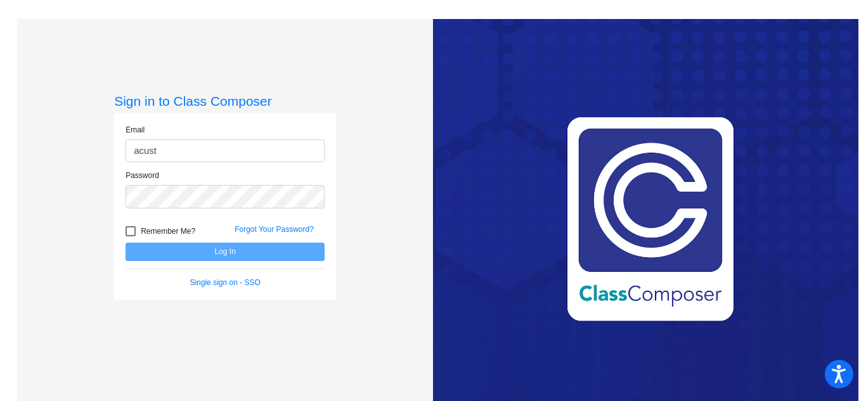
type input "[EMAIL_ADDRESS][DOMAIN_NAME]"
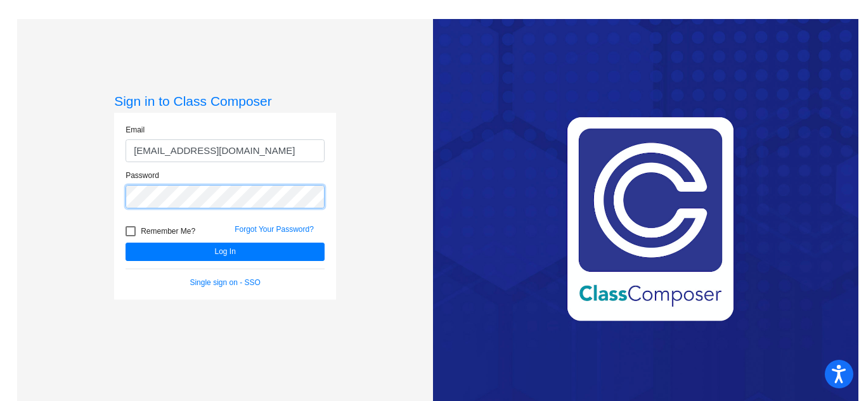
click at [126, 243] on button "Log In" at bounding box center [225, 252] width 199 height 18
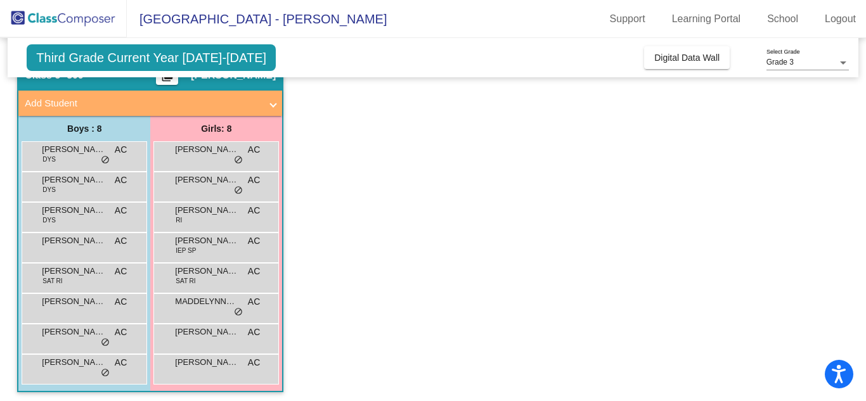
scroll to position [65, 0]
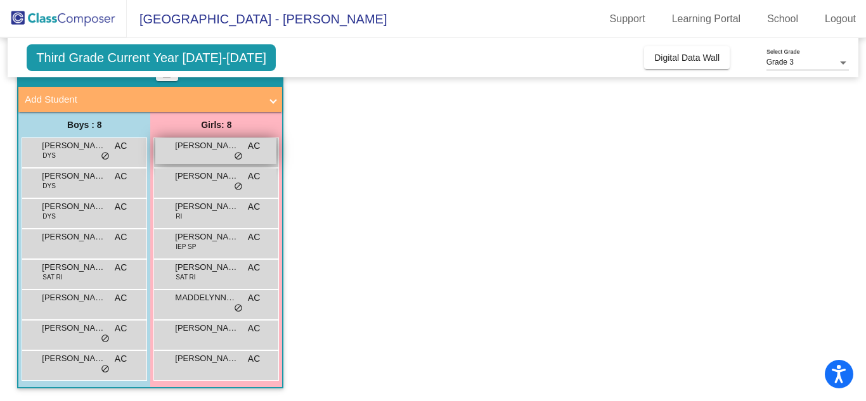
click at [191, 151] on span "[PERSON_NAME]" at bounding box center [206, 145] width 63 height 13
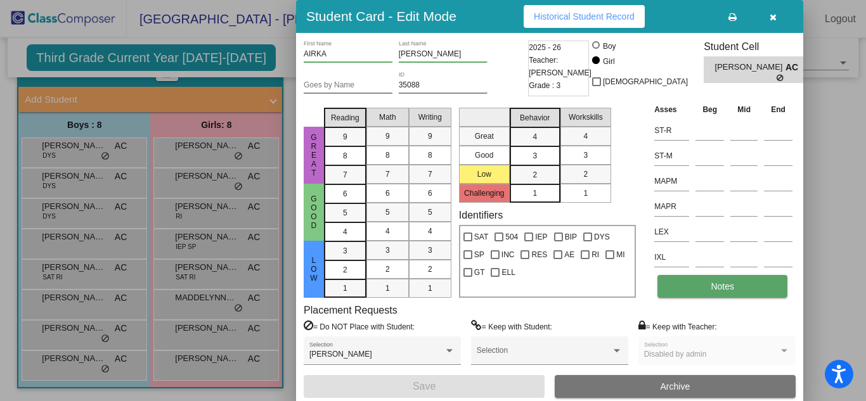
click at [758, 275] on button "Notes" at bounding box center [723, 286] width 130 height 23
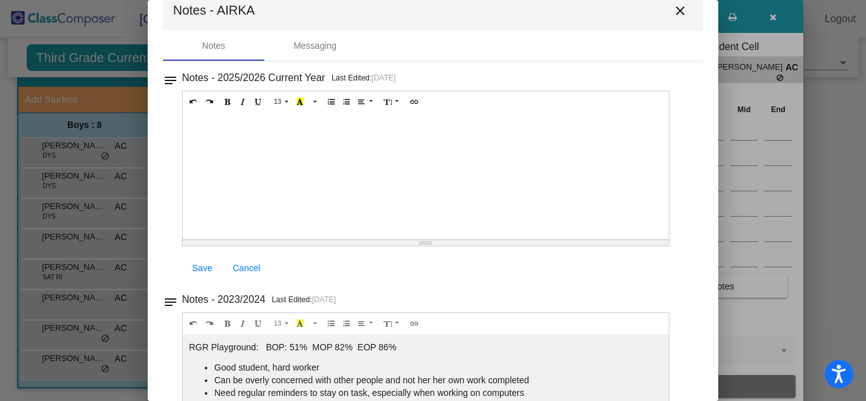
scroll to position [0, 0]
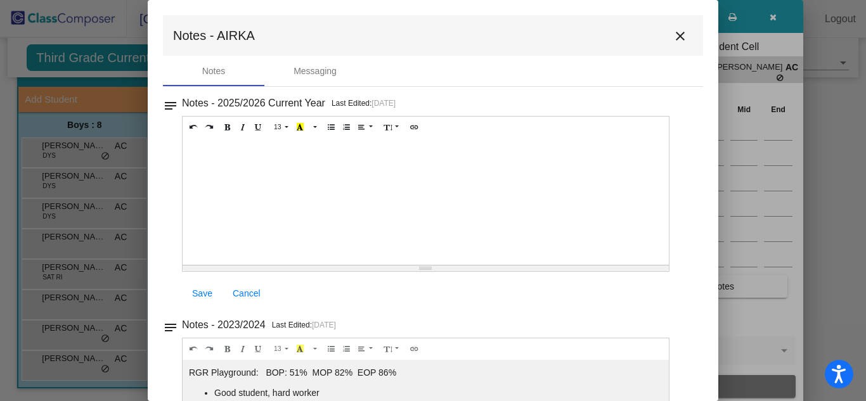
click at [678, 34] on mat-icon "close" at bounding box center [680, 36] width 15 height 15
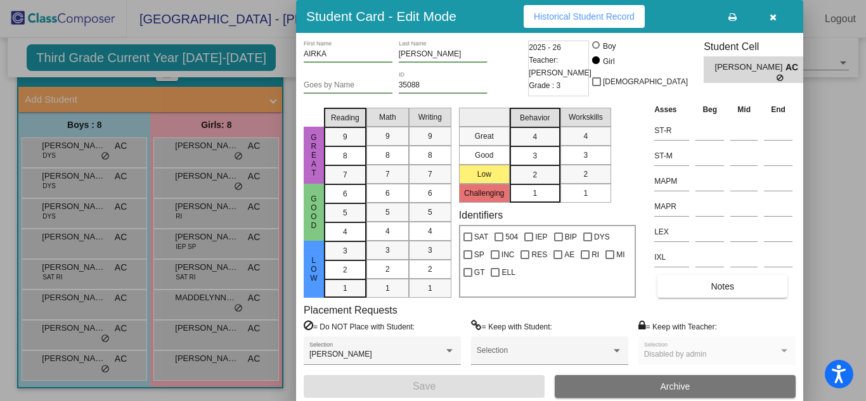
click at [195, 181] on div at bounding box center [433, 200] width 866 height 401
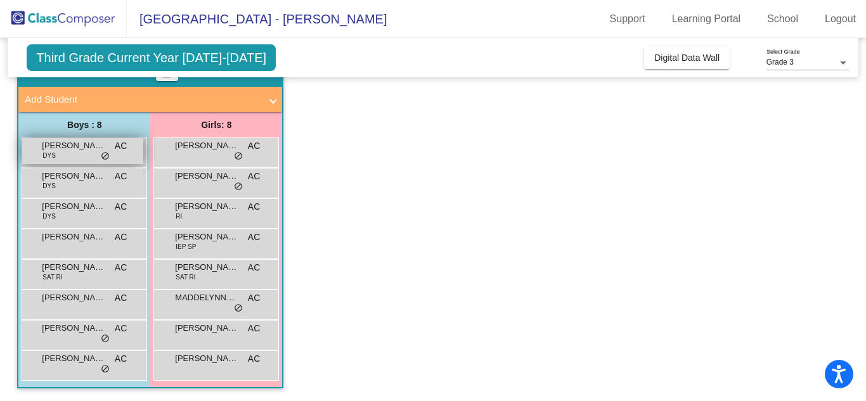
click at [70, 159] on div "[PERSON_NAME] DYS AC lock do_not_disturb_alt" at bounding box center [82, 151] width 121 height 26
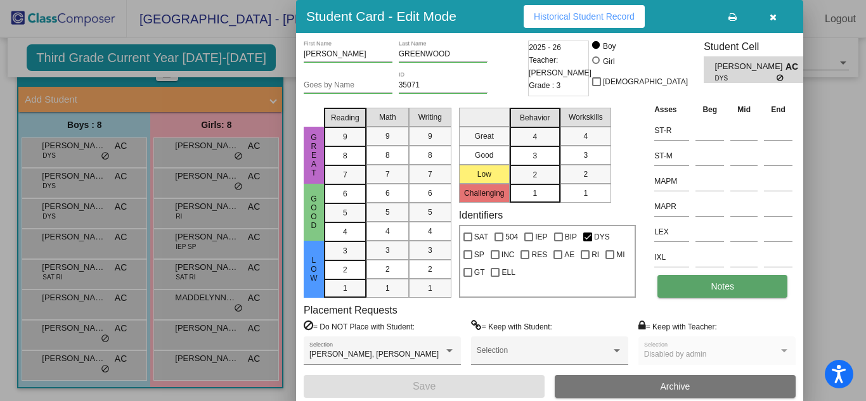
click at [737, 292] on button "Notes" at bounding box center [723, 286] width 130 height 23
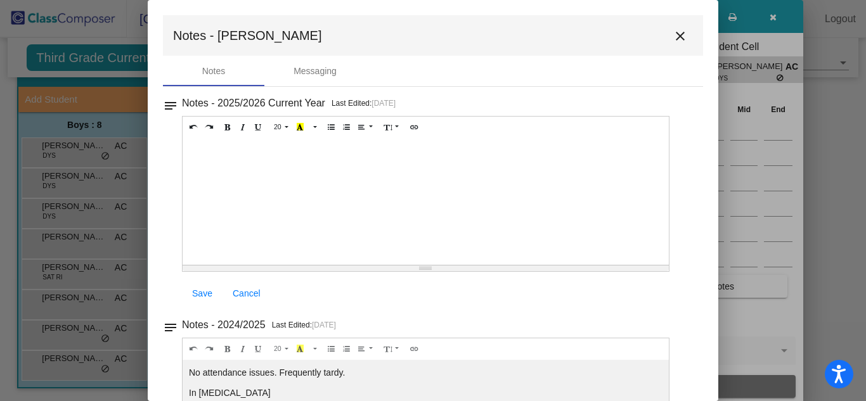
click at [681, 37] on mat-icon "close" at bounding box center [680, 36] width 15 height 15
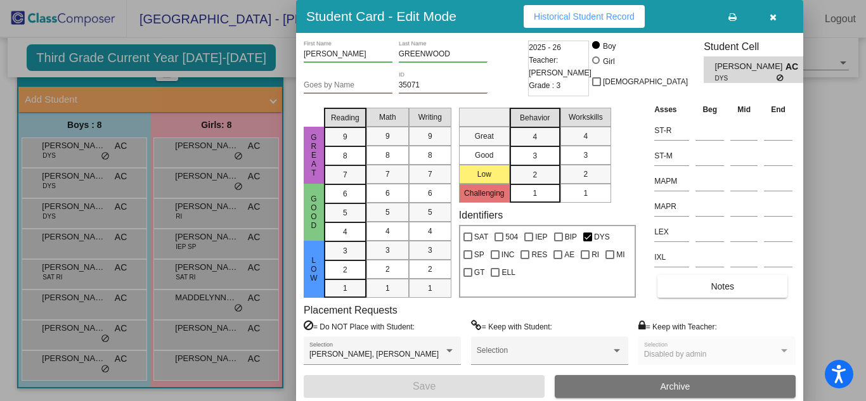
click at [77, 180] on div at bounding box center [433, 200] width 866 height 401
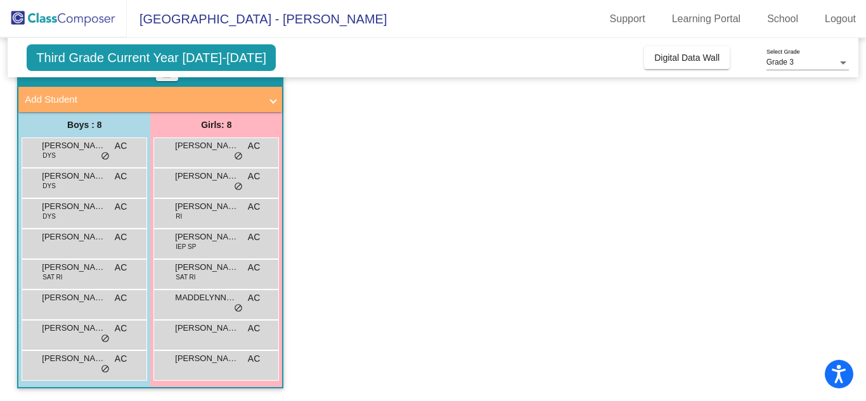
click at [77, 180] on span "[PERSON_NAME]" at bounding box center [73, 176] width 63 height 13
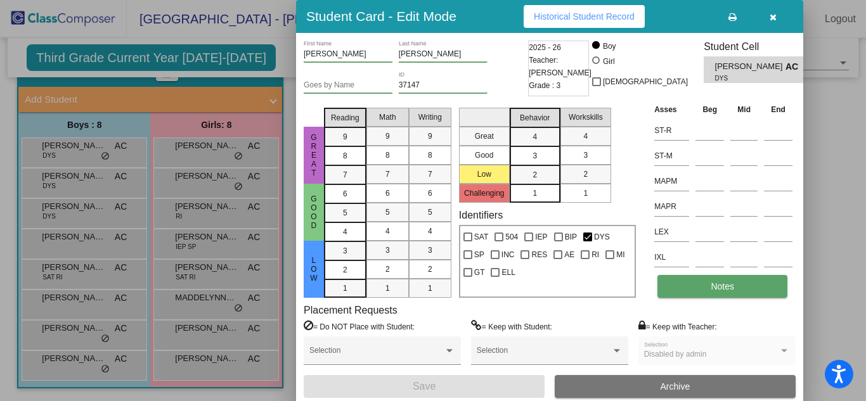
click at [699, 286] on button "Notes" at bounding box center [723, 286] width 130 height 23
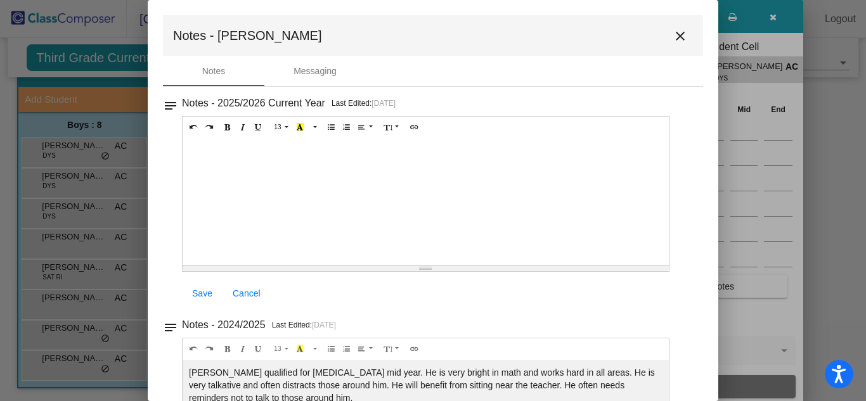
click at [680, 32] on mat-icon "close" at bounding box center [680, 36] width 15 height 15
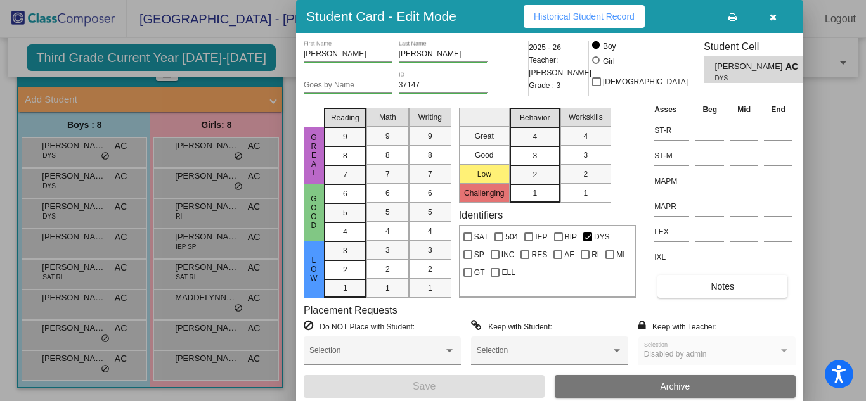
click at [96, 223] on div at bounding box center [433, 200] width 866 height 401
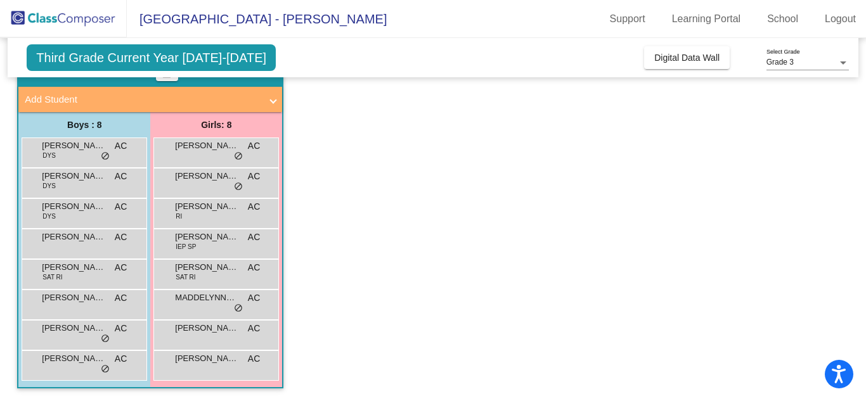
click at [96, 223] on div "[PERSON_NAME] DYS AC lock do_not_disturb_alt" at bounding box center [82, 212] width 121 height 26
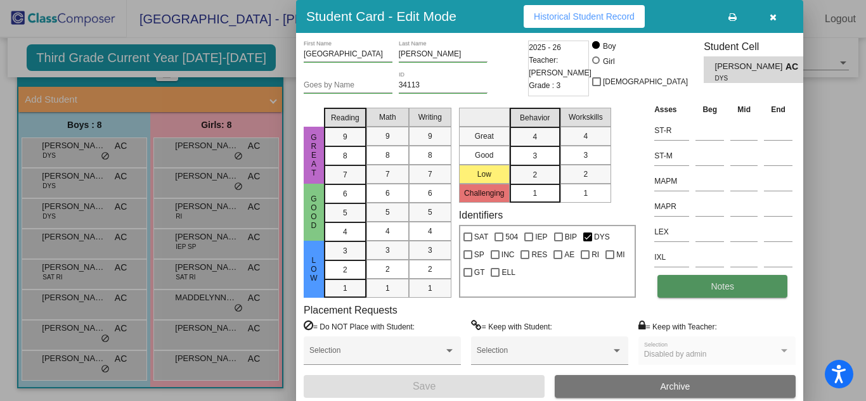
click at [755, 282] on button "Notes" at bounding box center [723, 286] width 130 height 23
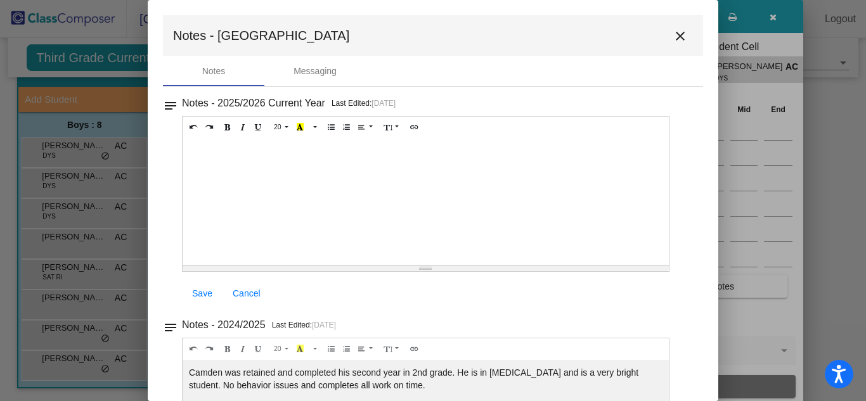
click at [673, 43] on mat-icon "close" at bounding box center [680, 36] width 15 height 15
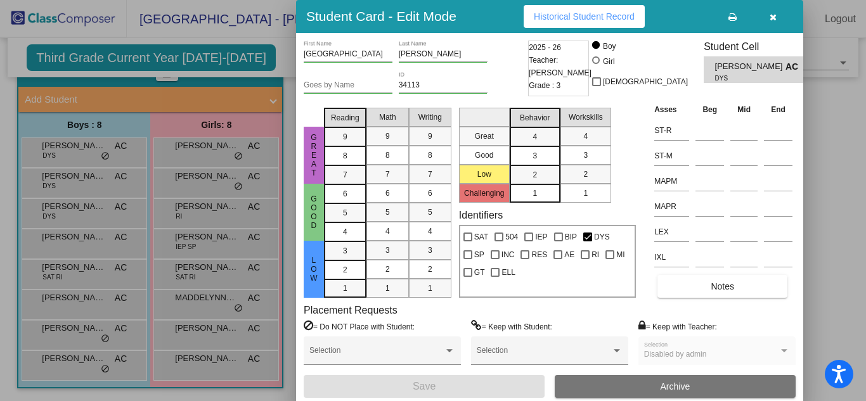
click at [93, 277] on div at bounding box center [433, 200] width 866 height 401
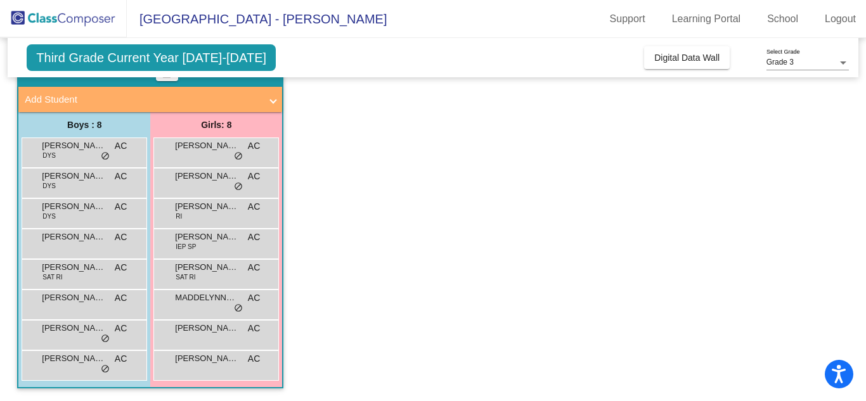
click at [93, 277] on div "[PERSON_NAME] SAT RI AC lock do_not_disturb_alt" at bounding box center [82, 273] width 121 height 26
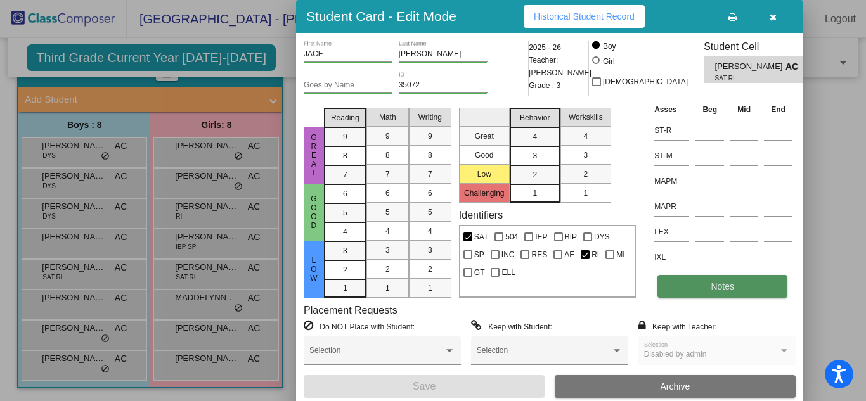
click at [751, 280] on button "Notes" at bounding box center [723, 286] width 130 height 23
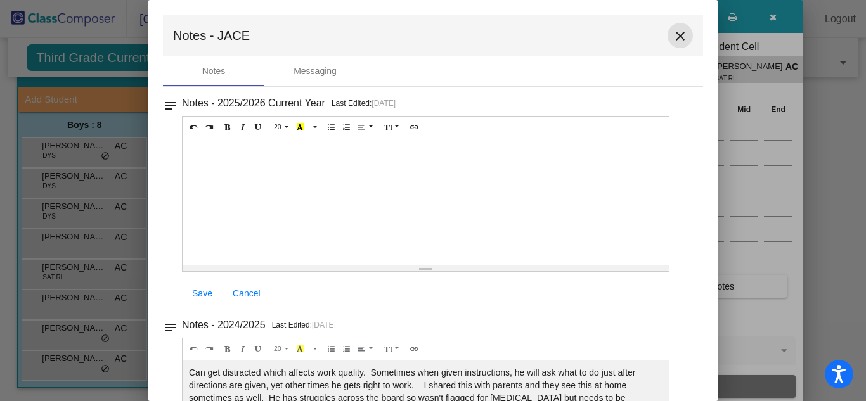
click at [673, 41] on mat-icon "close" at bounding box center [680, 36] width 15 height 15
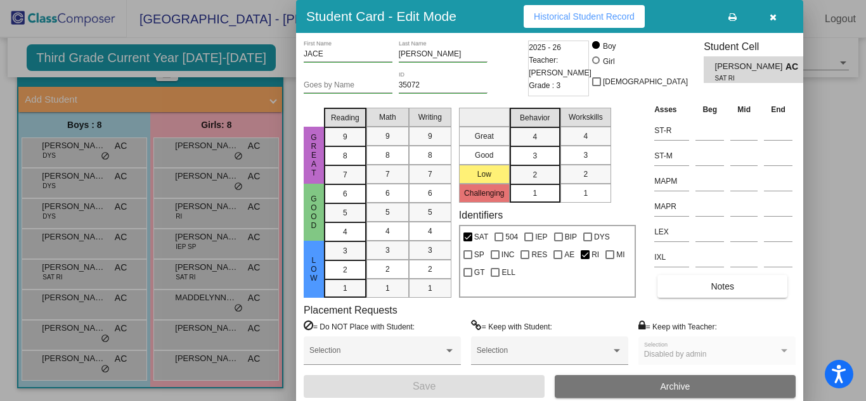
click at [73, 306] on div at bounding box center [433, 200] width 866 height 401
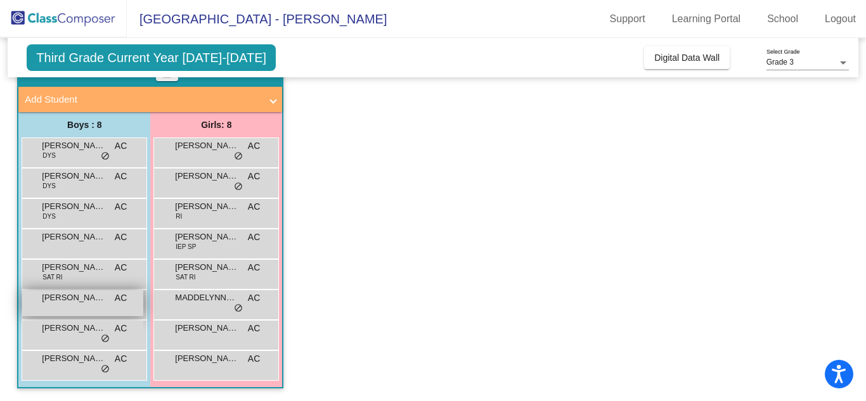
click at [73, 306] on div "[PERSON_NAME] AC lock do_not_disturb_alt" at bounding box center [82, 303] width 121 height 26
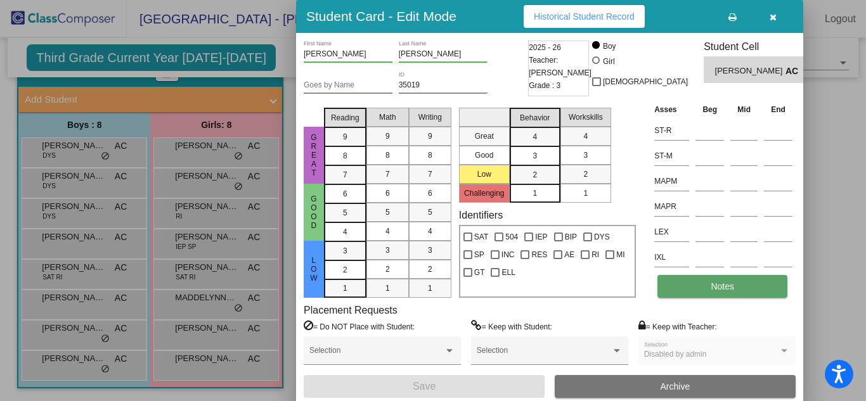
click at [715, 282] on span "Notes" at bounding box center [722, 287] width 23 height 10
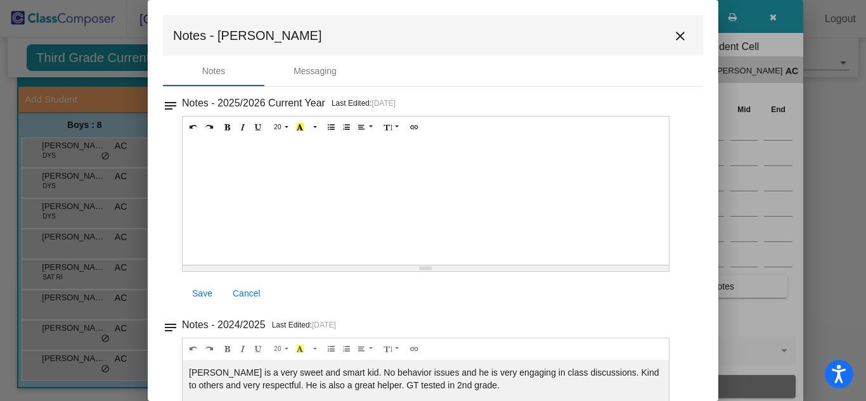
click at [678, 40] on mat-icon "close" at bounding box center [680, 36] width 15 height 15
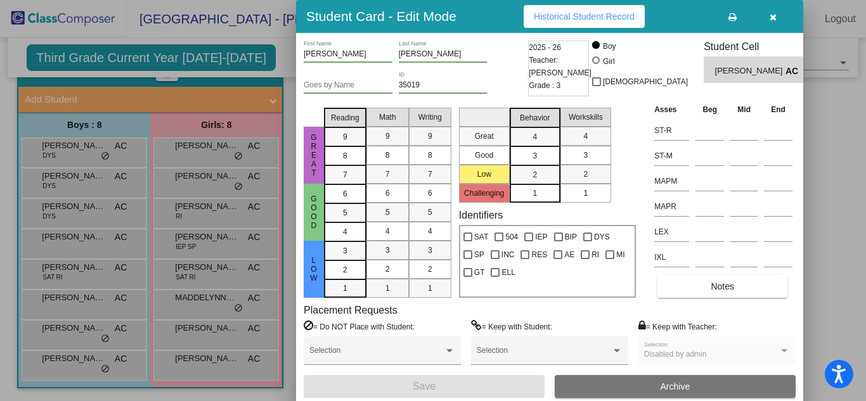
click at [64, 330] on div at bounding box center [433, 200] width 866 height 401
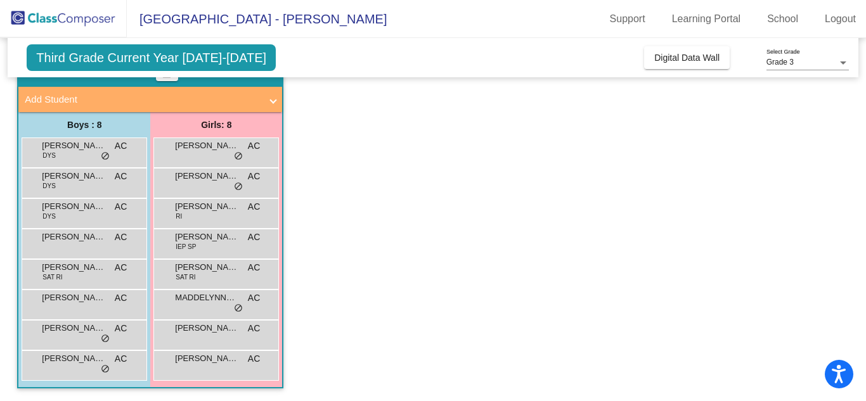
click at [64, 330] on span "[PERSON_NAME]" at bounding box center [73, 328] width 63 height 13
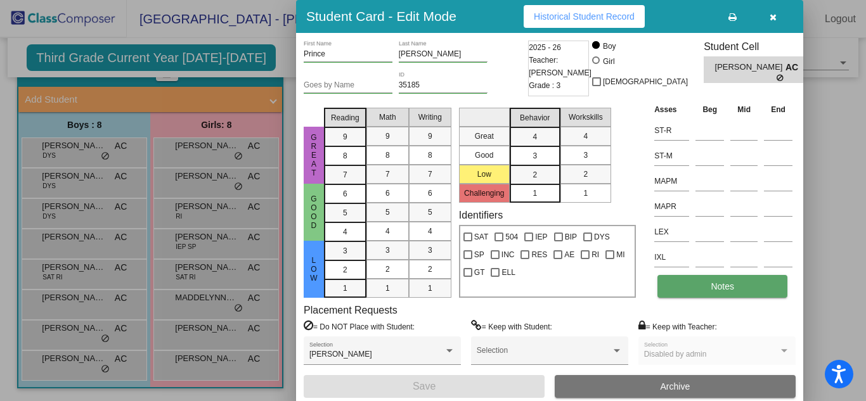
click at [734, 286] on span "Notes" at bounding box center [722, 287] width 23 height 10
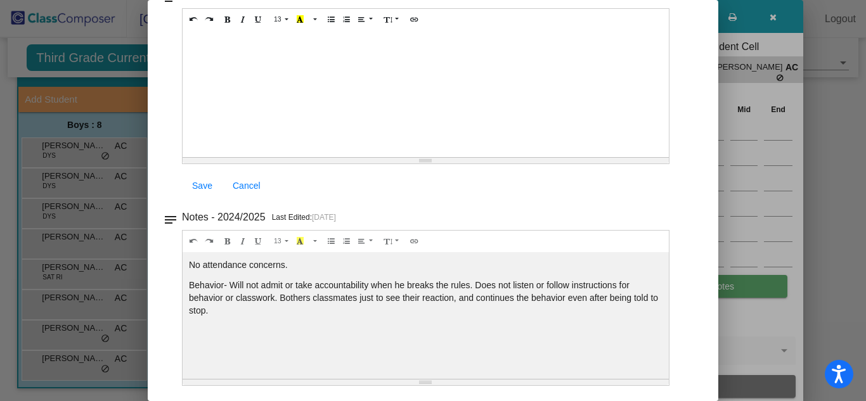
scroll to position [107, 0]
click at [671, 169] on div "Notes - 2025/2026 Current Year Last Edited: [DATE] 13 8 9 10 11 12 14 18 24 36 …" at bounding box center [438, 95] width 513 height 214
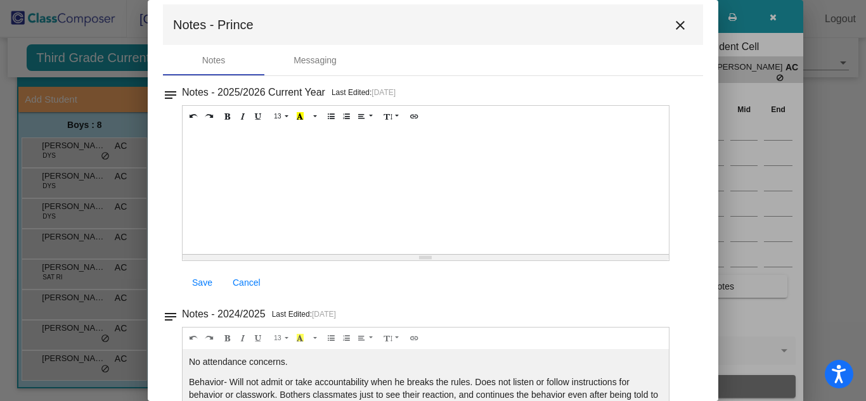
scroll to position [0, 0]
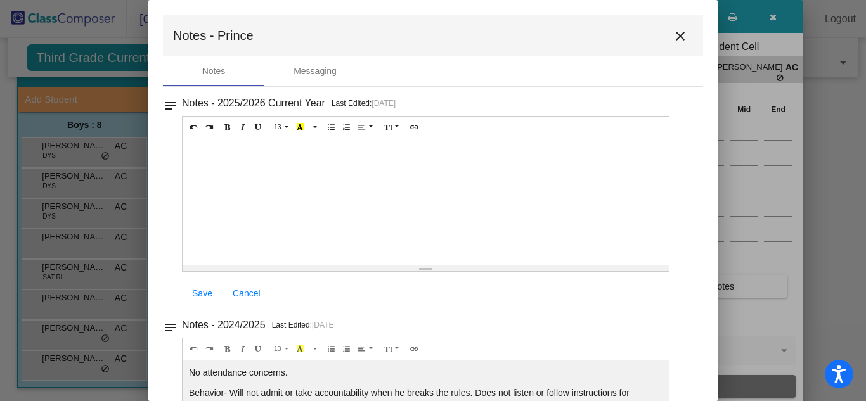
click at [673, 36] on mat-icon "close" at bounding box center [680, 36] width 15 height 15
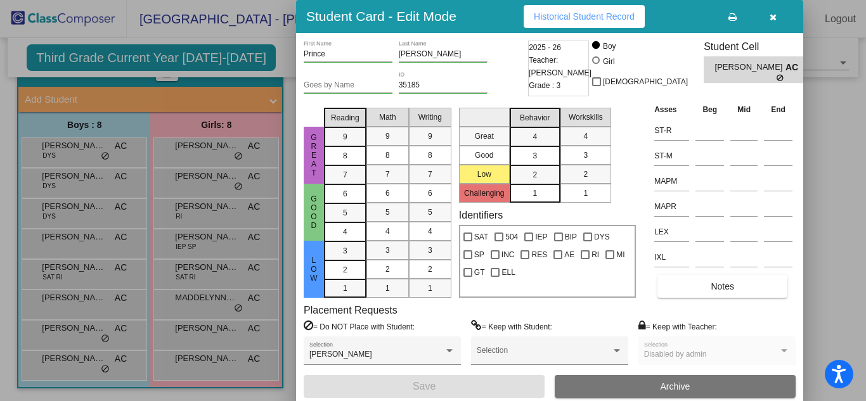
click at [41, 365] on div at bounding box center [433, 200] width 866 height 401
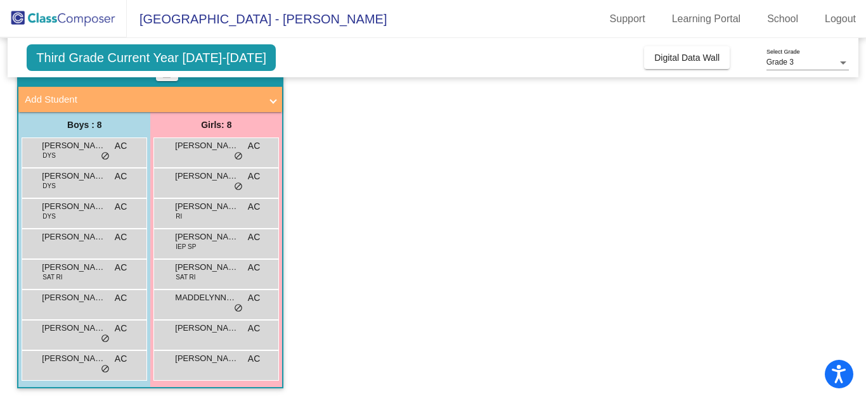
click at [41, 365] on div "ZAYDEN [PERSON_NAME] lock do_not_disturb_alt" at bounding box center [82, 364] width 121 height 26
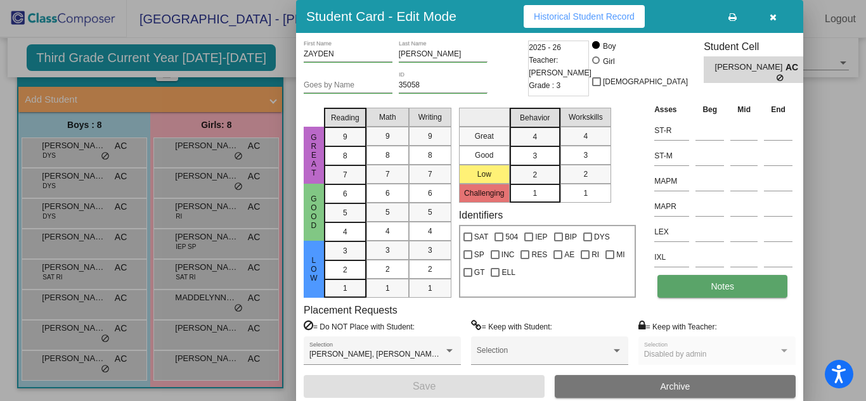
click at [748, 288] on button "Notes" at bounding box center [723, 286] width 130 height 23
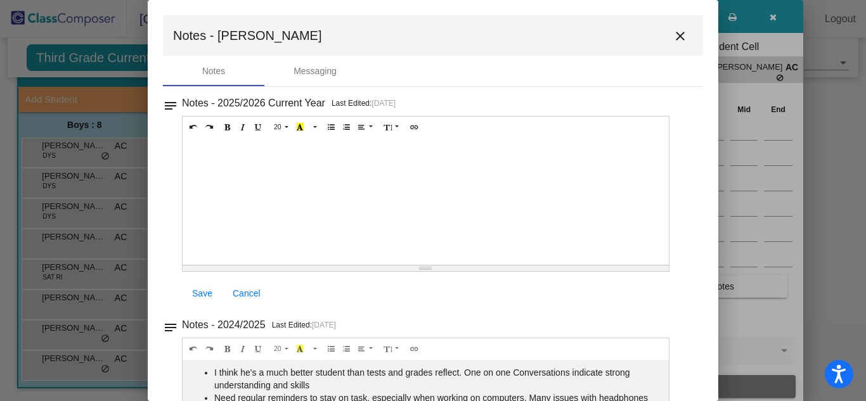
click at [675, 29] on mat-icon "close" at bounding box center [680, 36] width 15 height 15
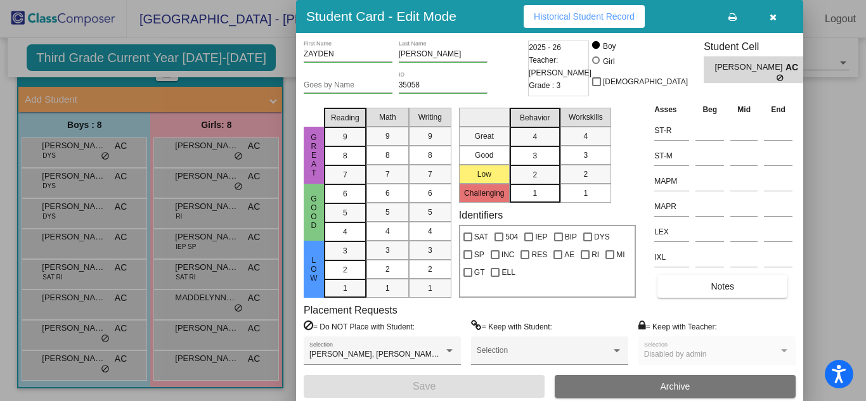
click at [201, 219] on div at bounding box center [433, 200] width 866 height 401
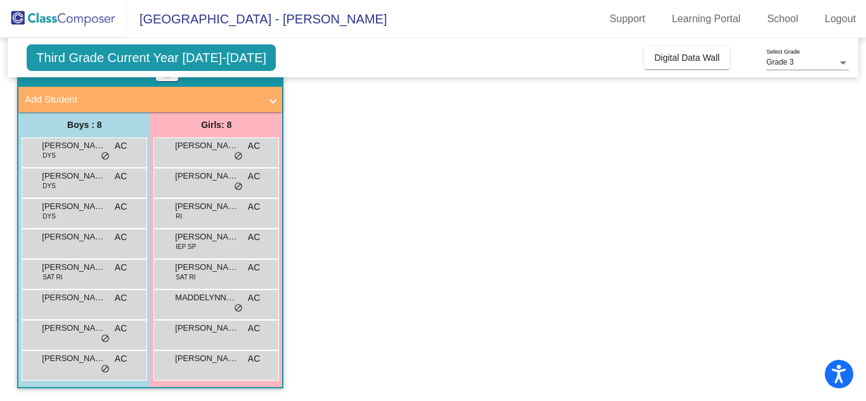
click at [201, 219] on div "[PERSON_NAME] RI AC lock do_not_disturb_alt" at bounding box center [215, 212] width 121 height 26
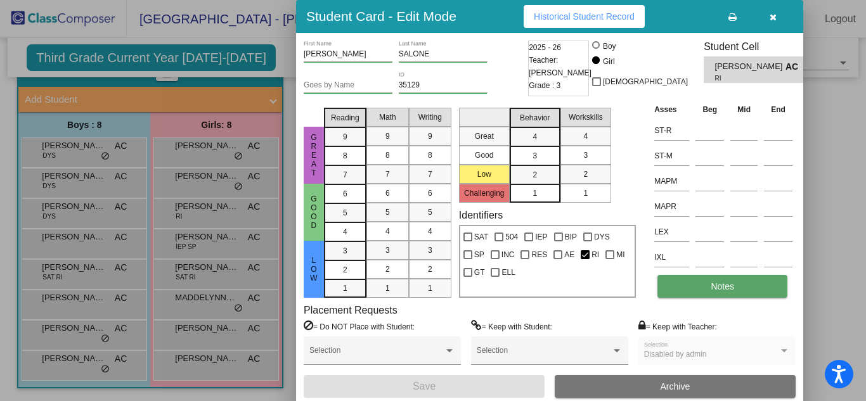
click at [749, 290] on button "Notes" at bounding box center [723, 286] width 130 height 23
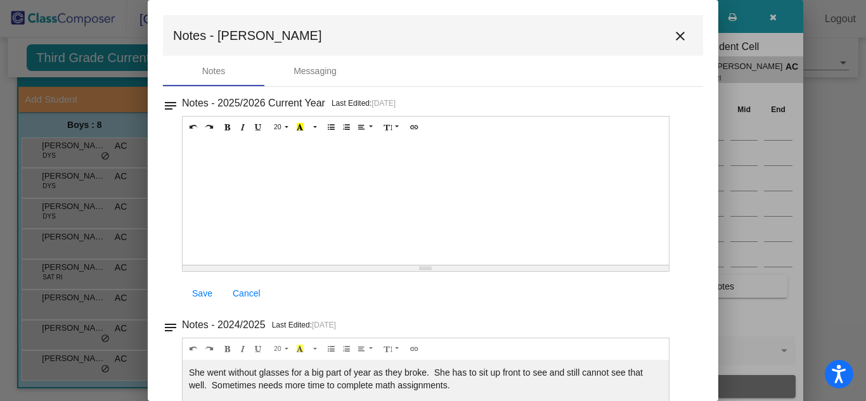
click at [678, 36] on mat-icon "close" at bounding box center [680, 36] width 15 height 15
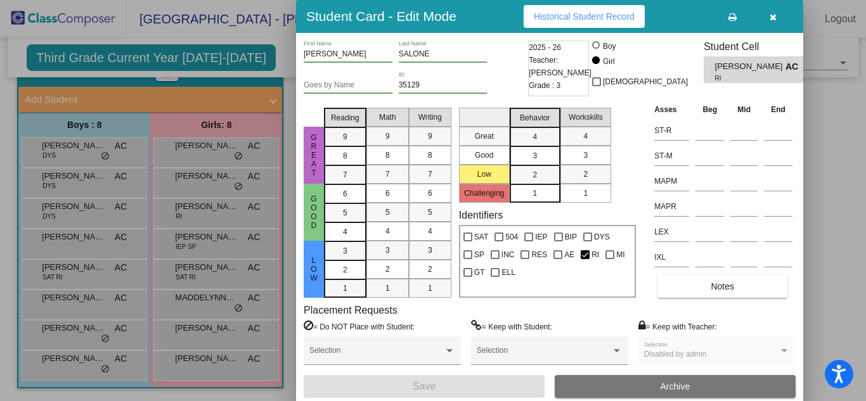
click at [221, 243] on div at bounding box center [433, 200] width 866 height 401
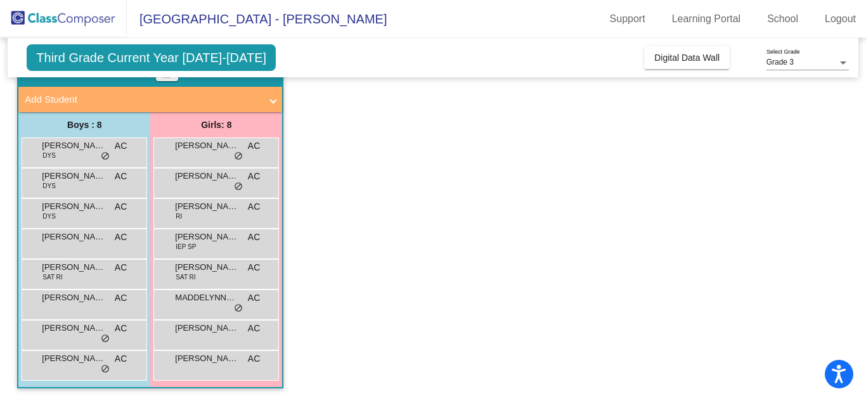
click at [221, 243] on div "[PERSON_NAME] IEP SP AC lock do_not_disturb_alt" at bounding box center [215, 243] width 121 height 26
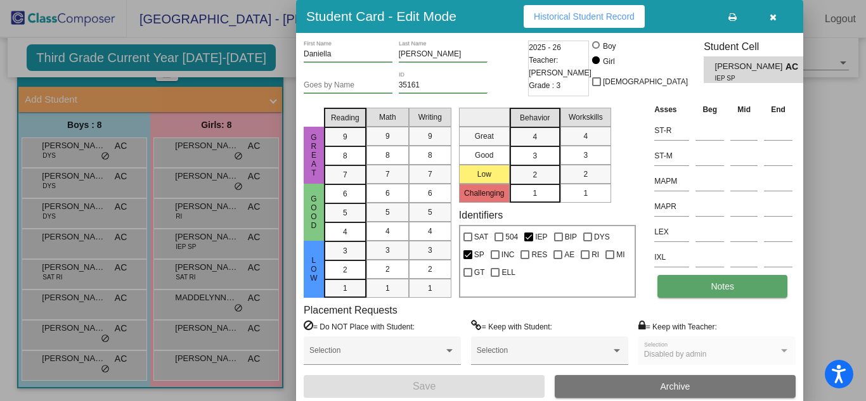
click at [732, 294] on button "Notes" at bounding box center [723, 286] width 130 height 23
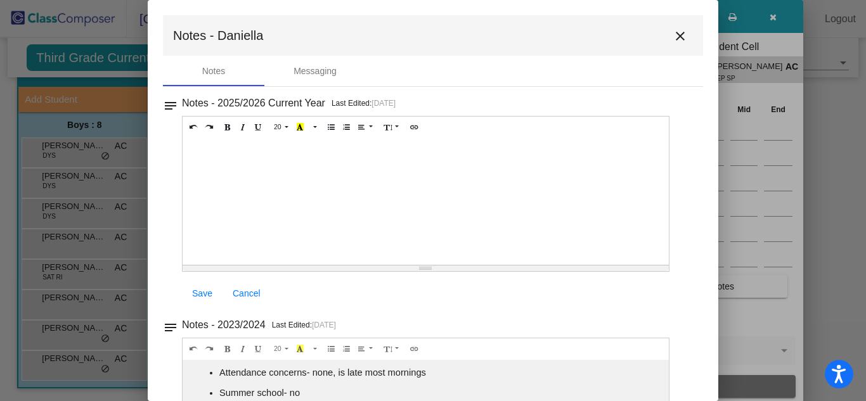
click at [678, 36] on mat-icon "close" at bounding box center [680, 36] width 15 height 15
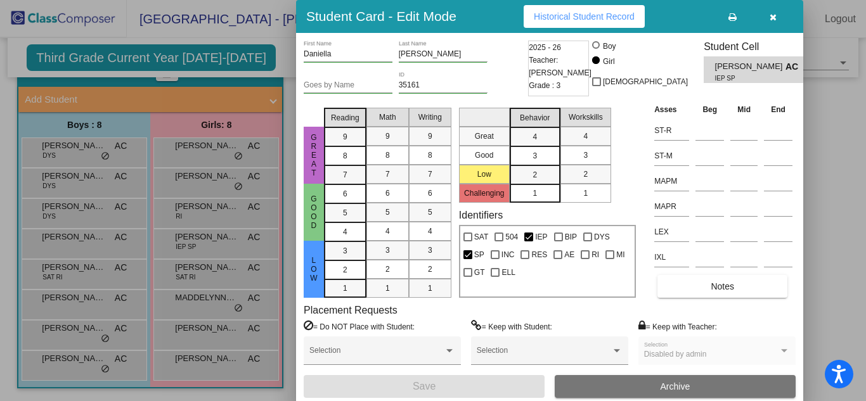
click at [209, 331] on div at bounding box center [433, 200] width 866 height 401
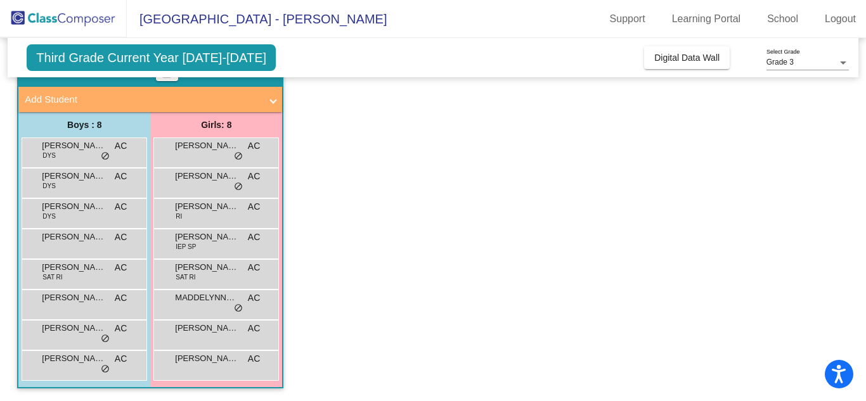
click at [209, 331] on span "[PERSON_NAME]" at bounding box center [206, 328] width 63 height 13
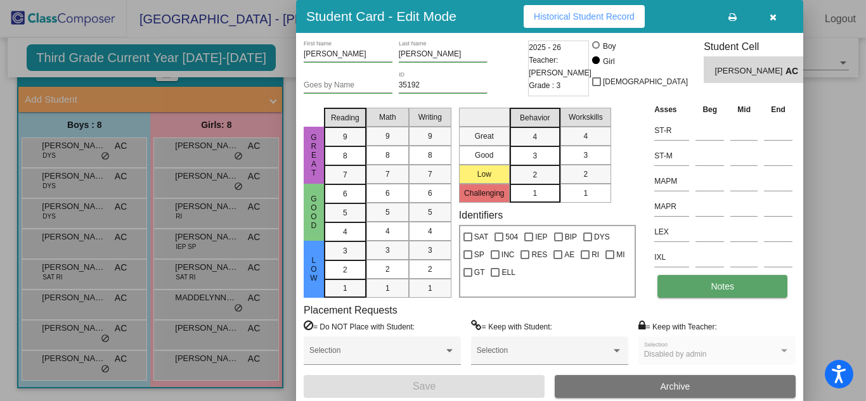
click at [694, 287] on button "Notes" at bounding box center [723, 286] width 130 height 23
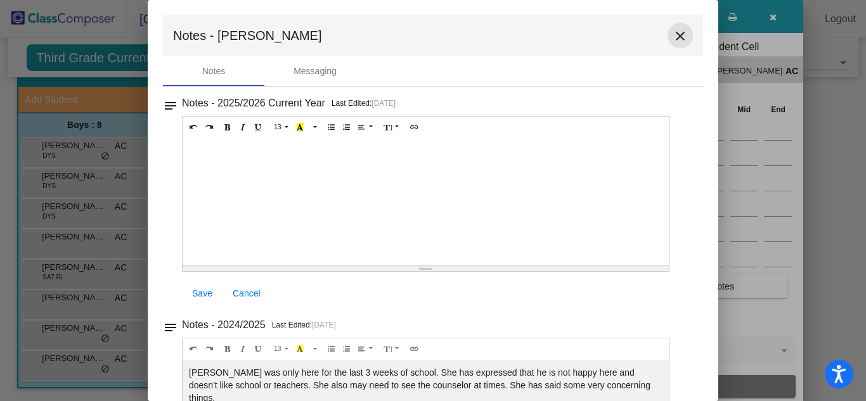
click at [679, 39] on mat-icon "close" at bounding box center [680, 36] width 15 height 15
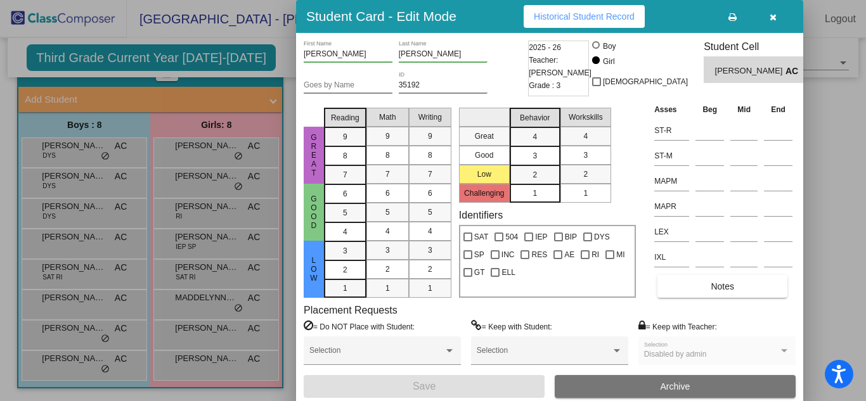
click at [228, 365] on div at bounding box center [433, 200] width 866 height 401
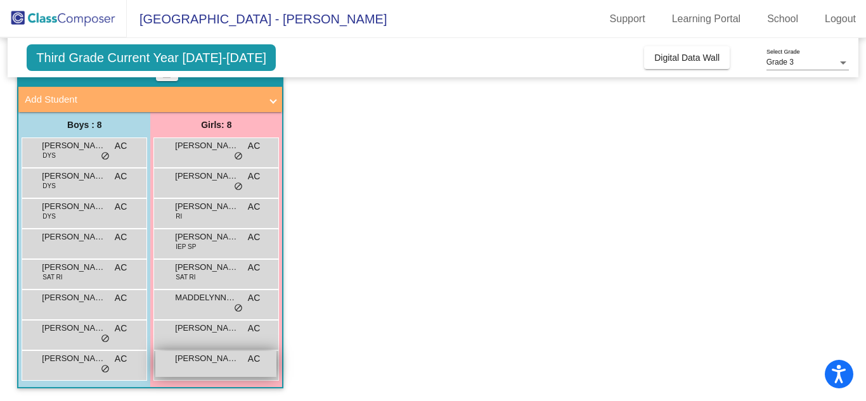
click at [232, 361] on span "[PERSON_NAME]" at bounding box center [206, 359] width 63 height 13
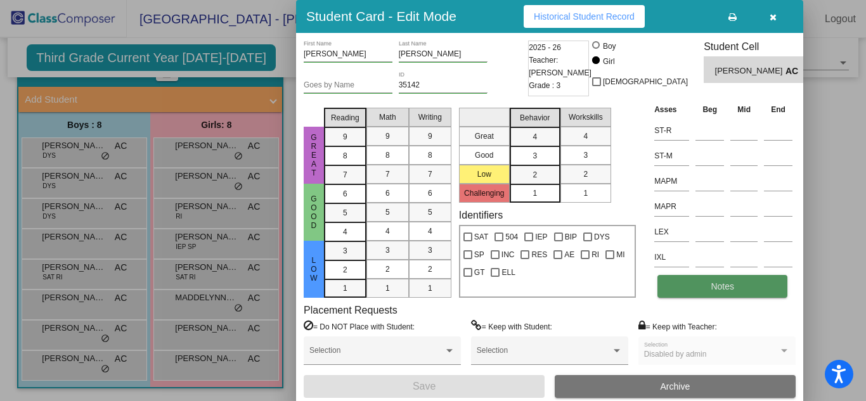
click at [730, 285] on span "Notes" at bounding box center [722, 287] width 23 height 10
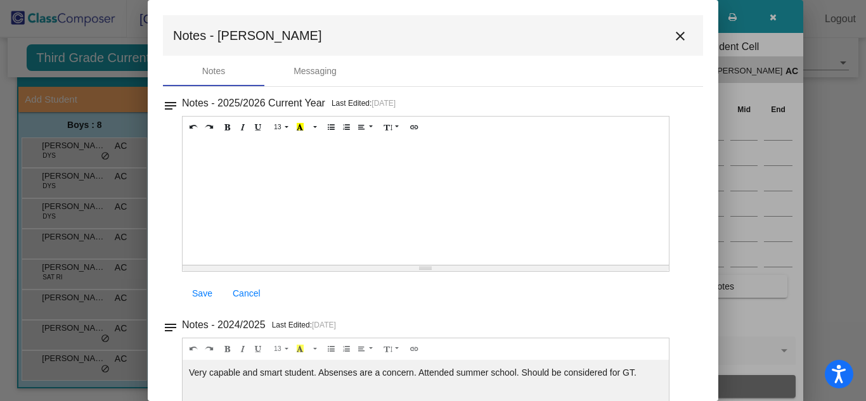
click at [673, 39] on mat-icon "close" at bounding box center [680, 36] width 15 height 15
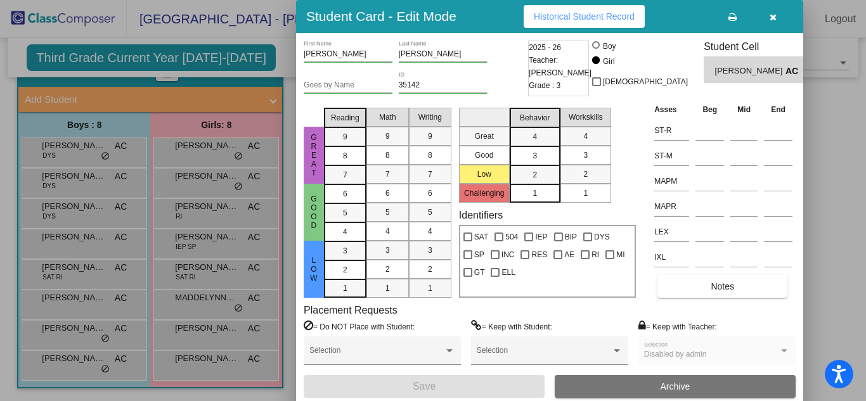
click at [769, 25] on button "button" at bounding box center [773, 16] width 41 height 23
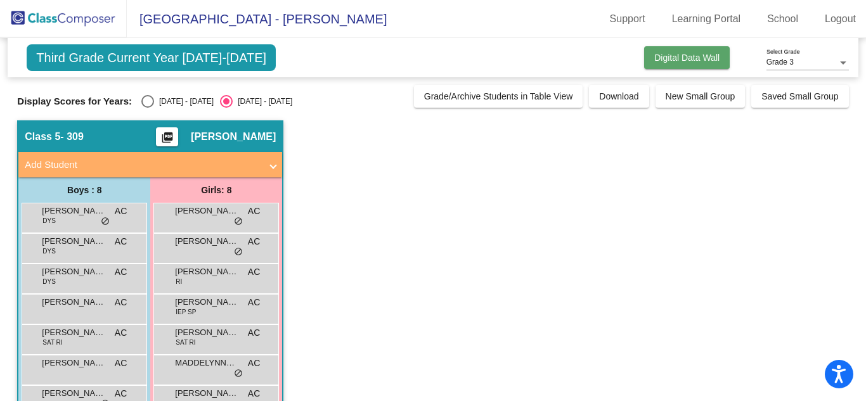
click at [709, 58] on span "Digital Data Wall" at bounding box center [686, 58] width 65 height 10
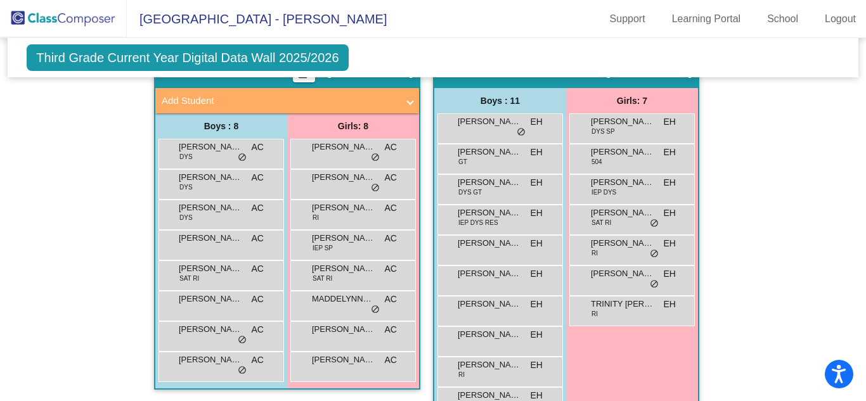
scroll to position [1164, 0]
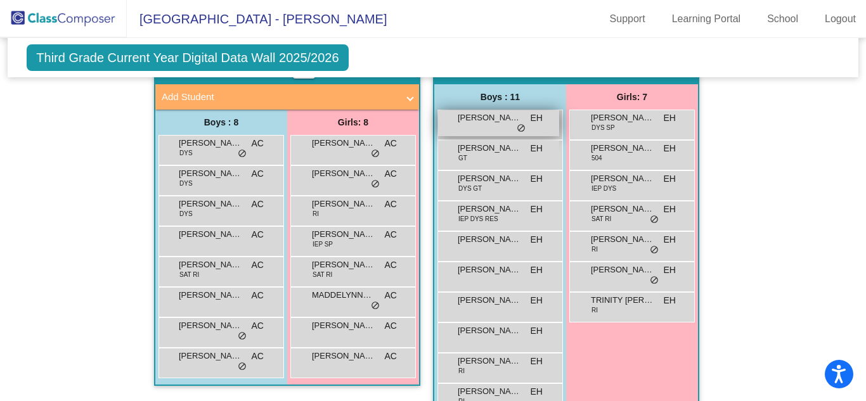
click at [486, 121] on span "[PERSON_NAME]" at bounding box center [489, 118] width 63 height 13
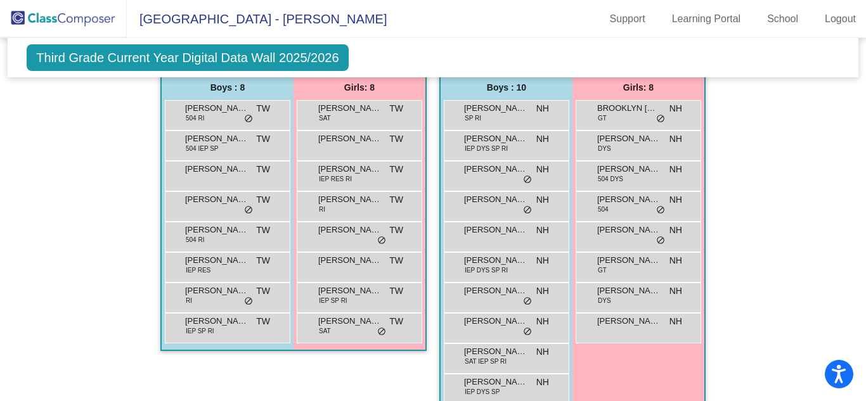
scroll to position [412, 0]
